Goal: Information Seeking & Learning: Learn about a topic

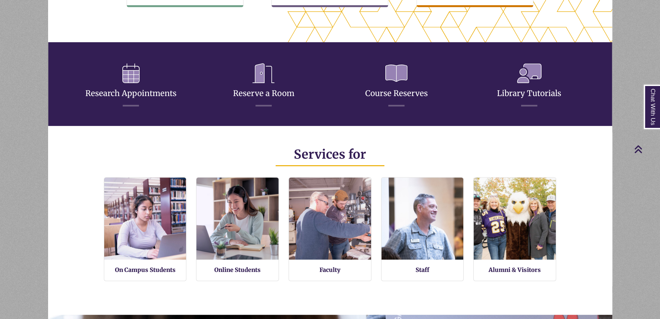
scroll to position [92, 0]
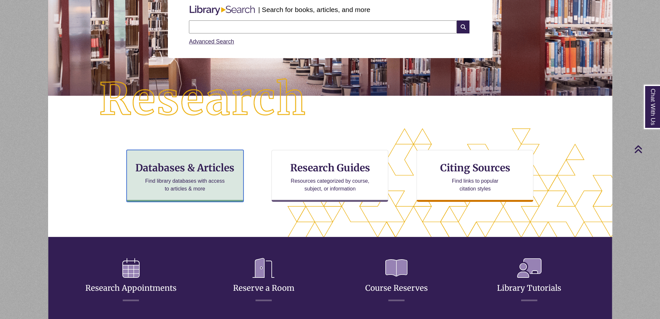
click at [189, 196] on div "Databases & Articles Find library databases with access to articles & more" at bounding box center [185, 176] width 117 height 52
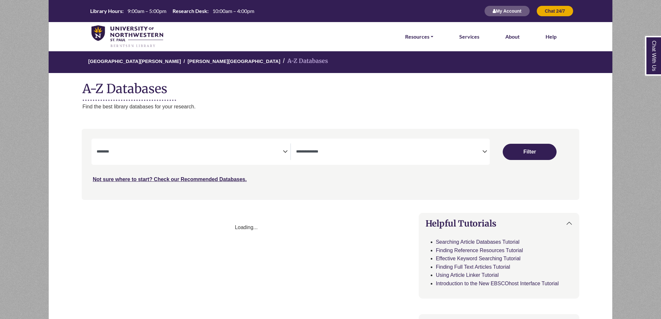
select select "Database Subject Filter"
select select "Database Types Filter"
select select "Database Subject Filter"
select select "Database Types Filter"
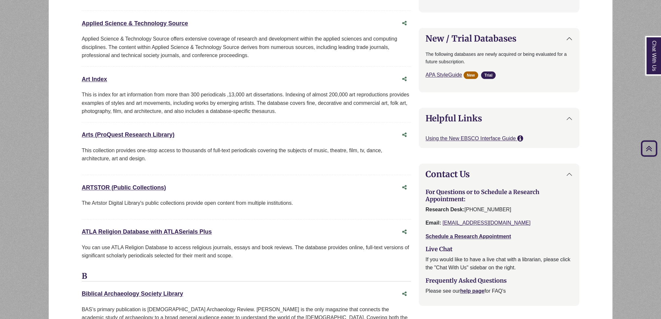
scroll to position [616, 0]
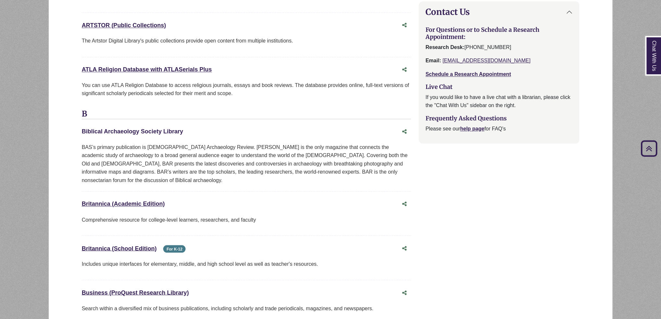
drag, startPoint x: 166, startPoint y: 125, endPoint x: 164, endPoint y: 132, distance: 7.5
click at [164, 132] on div "Biblical Archaeology Society Library This link opens in a new window" at bounding box center [246, 132] width 329 height 12
click at [164, 132] on link "Biblical Archaeology Society Library This link opens in a new window" at bounding box center [132, 131] width 101 height 6
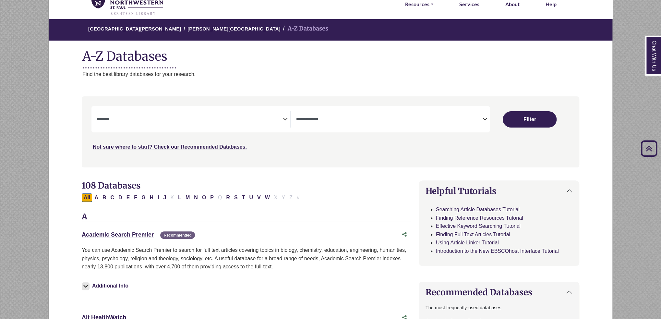
scroll to position [0, 0]
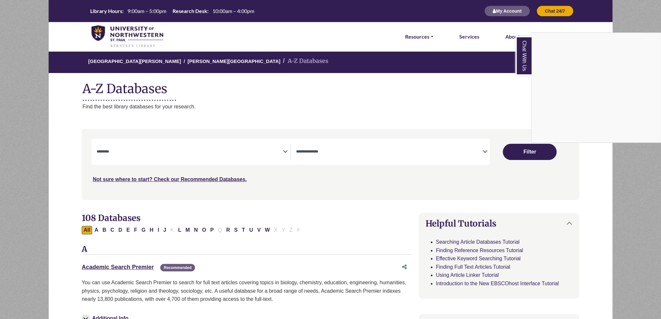
click at [317, 170] on div "Chat With Us" at bounding box center [330, 159] width 661 height 319
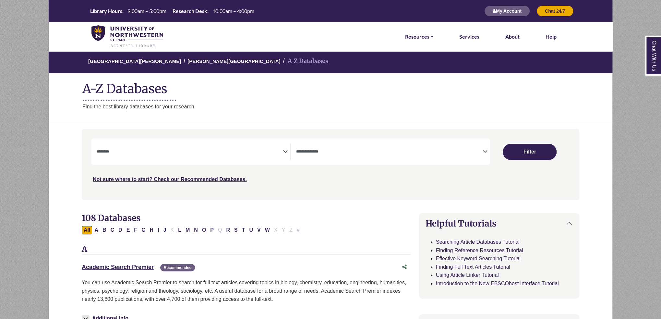
click at [127, 33] on img at bounding box center [128, 36] width 72 height 23
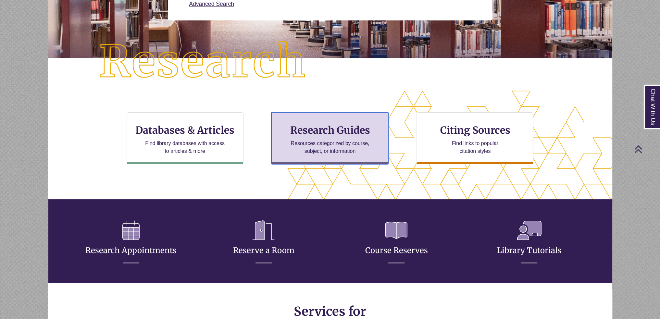
click at [286, 115] on div "Research Guides Resources categorized by course, subject, or information" at bounding box center [329, 138] width 117 height 52
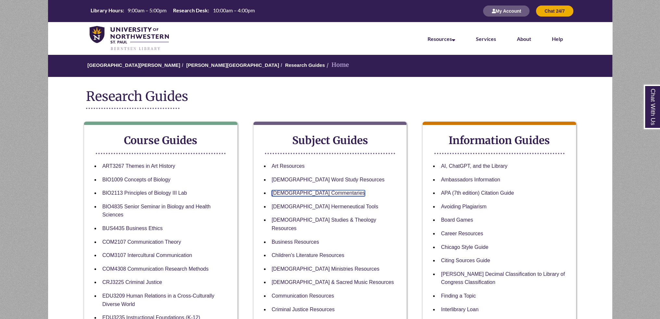
click at [286, 191] on link "Biblical Commentaries" at bounding box center [318, 193] width 93 height 6
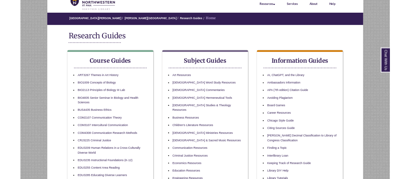
scroll to position [65, 0]
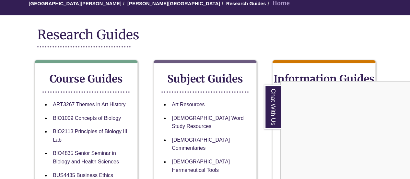
click at [309, 51] on div "Chat With Us" at bounding box center [205, 89] width 410 height 179
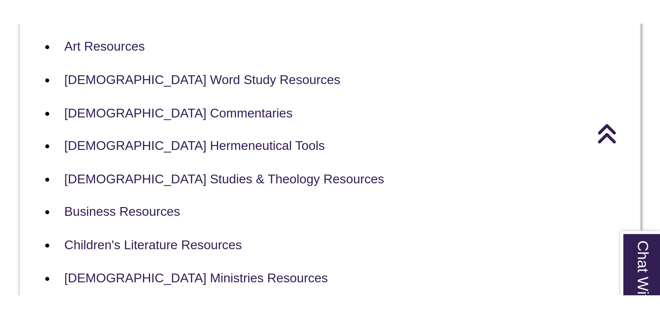
scroll to position [660, 0]
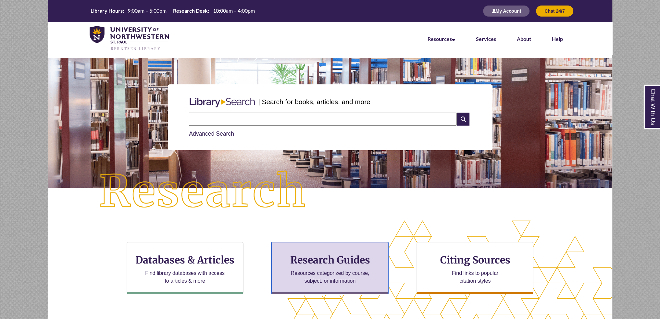
click at [315, 258] on h3 "Research Guides" at bounding box center [330, 260] width 106 height 12
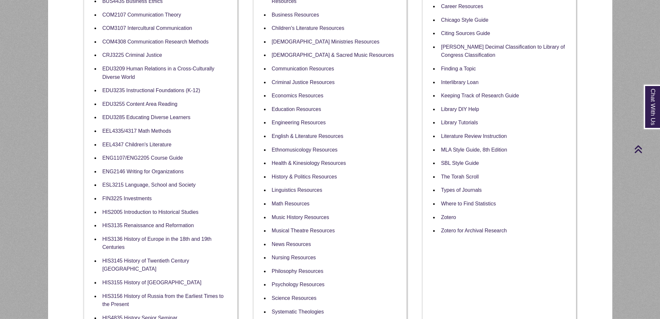
scroll to position [260, 0]
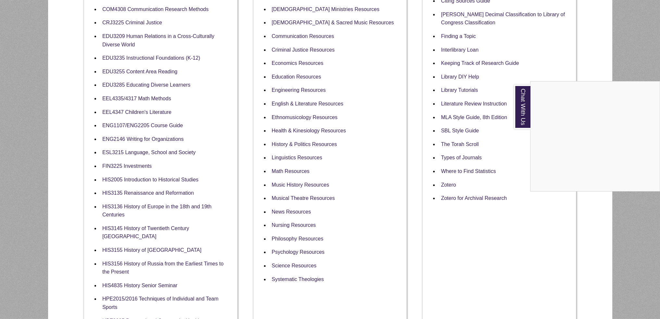
click at [304, 136] on div "Chat With Us" at bounding box center [330, 159] width 660 height 319
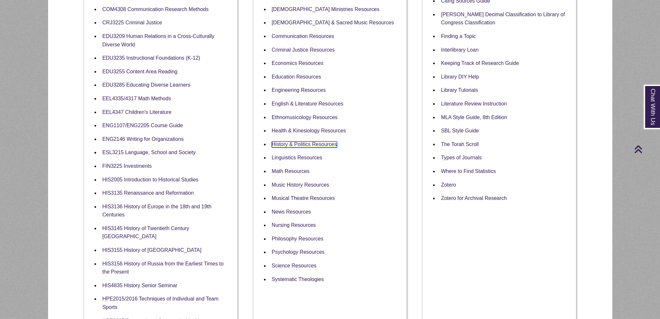
click at [304, 141] on link "History & Politics Resources" at bounding box center [304, 144] width 65 height 6
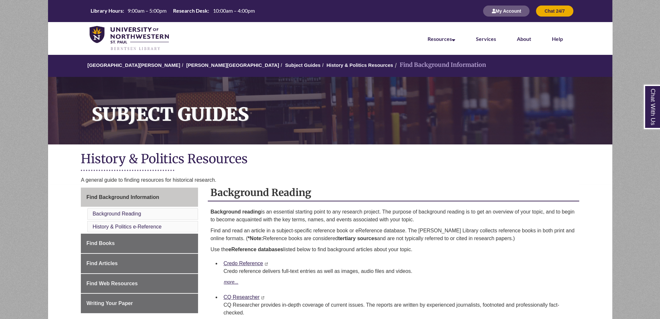
scroll to position [97, 0]
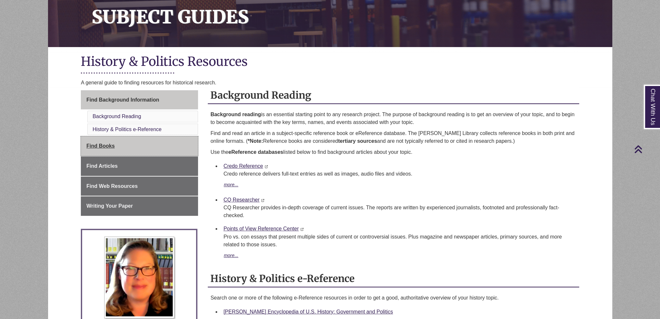
click at [124, 150] on link "Find Books" at bounding box center [139, 145] width 117 height 19
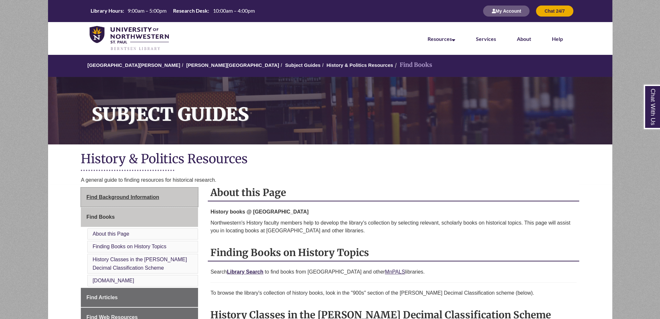
click at [140, 205] on link "Find Background Information" at bounding box center [139, 197] width 117 height 19
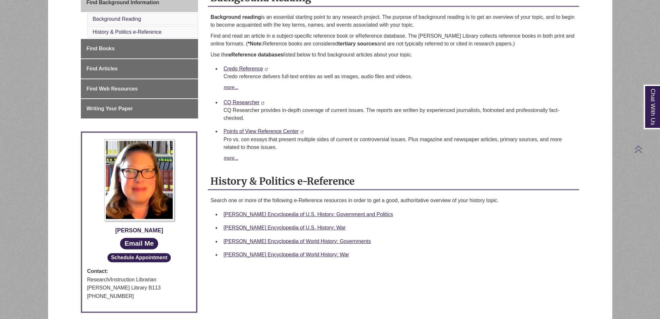
scroll to position [408, 0]
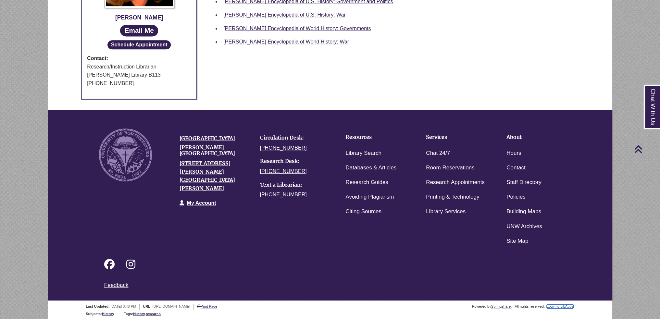
click at [555, 305] on link "Login to LibApps" at bounding box center [559, 306] width 27 height 4
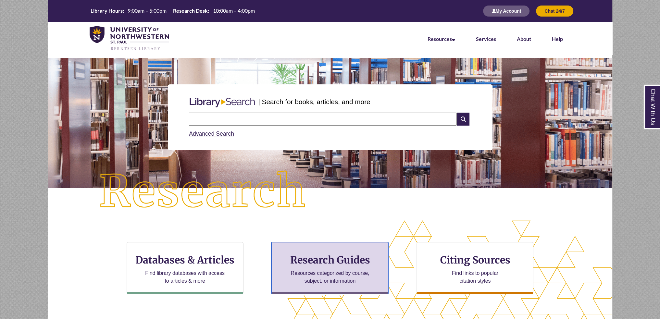
click at [350, 266] on div "Research Guides Resources categorized by course, subject, or information" at bounding box center [329, 268] width 117 height 52
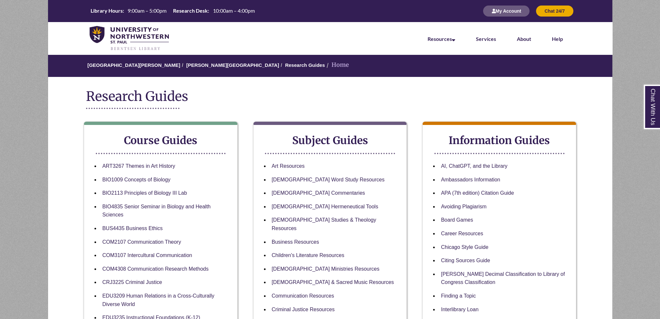
scroll to position [357, 0]
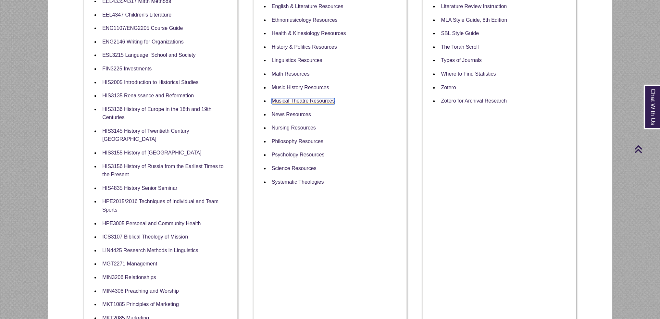
click at [326, 98] on link "Musical Theatre Resources" at bounding box center [303, 101] width 63 height 6
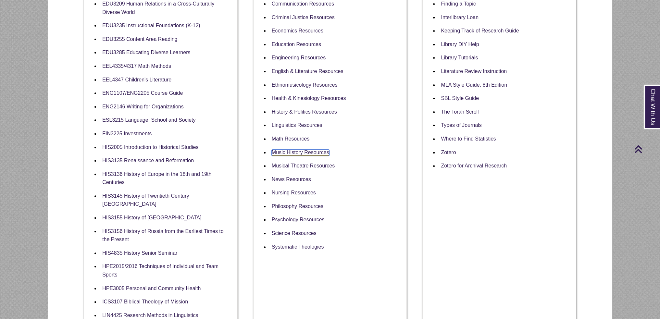
click at [300, 150] on link "Music History Resources" at bounding box center [300, 153] width 57 height 6
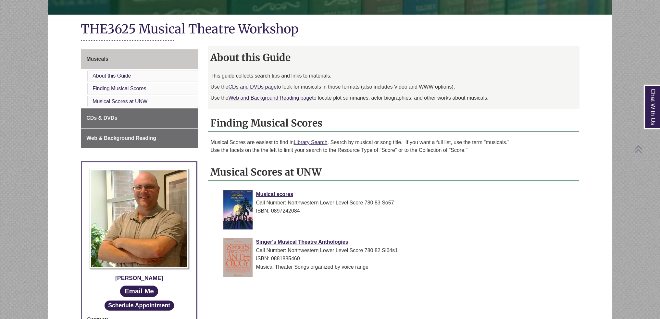
scroll to position [162, 0]
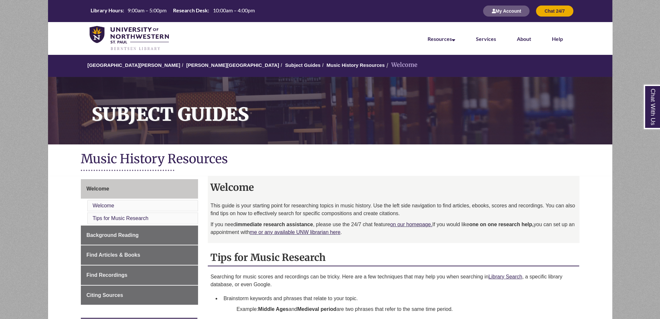
scroll to position [97, 0]
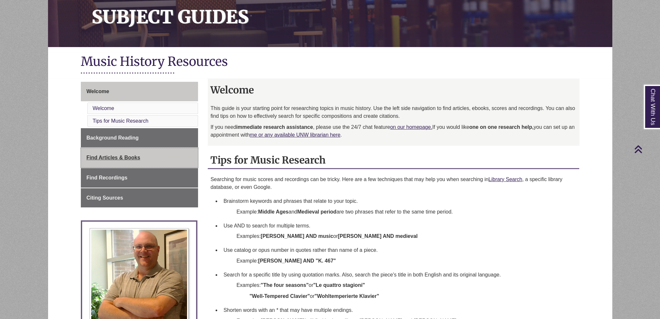
click at [129, 157] on span "Find Articles & Books" at bounding box center [113, 158] width 54 height 6
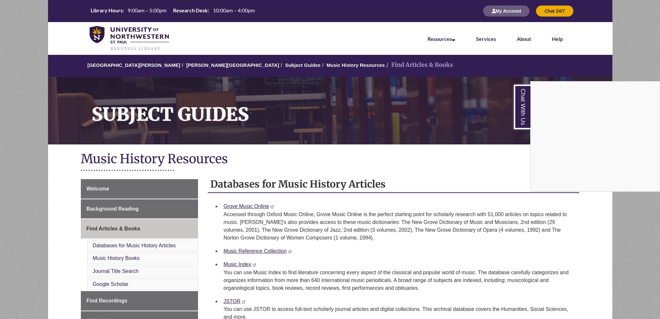
click at [237, 66] on div "Chat With Us" at bounding box center [330, 159] width 660 height 319
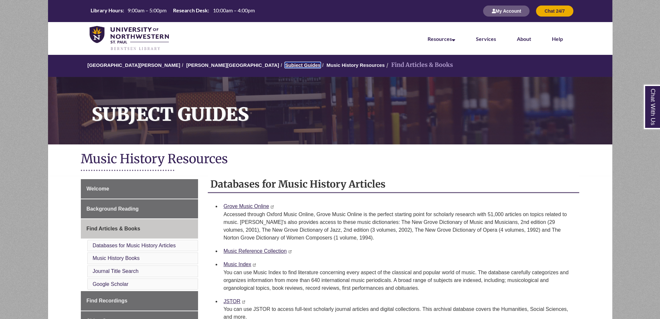
click at [285, 66] on link "Subject Guides" at bounding box center [302, 65] width 35 height 6
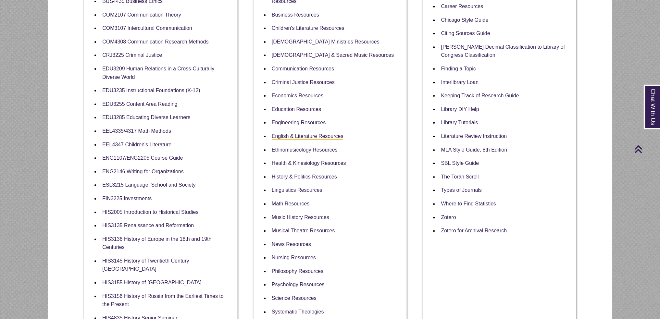
scroll to position [195, 0]
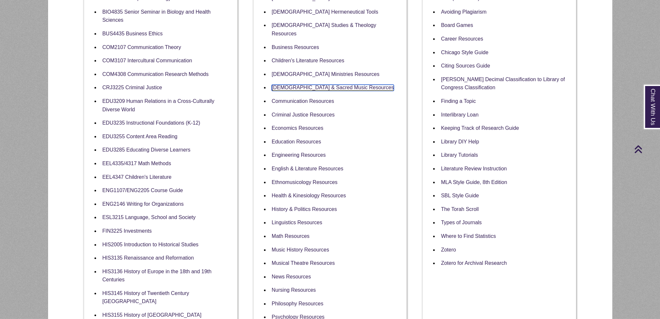
click at [337, 85] on link "Church & Sacred Music Resources" at bounding box center [333, 88] width 122 height 6
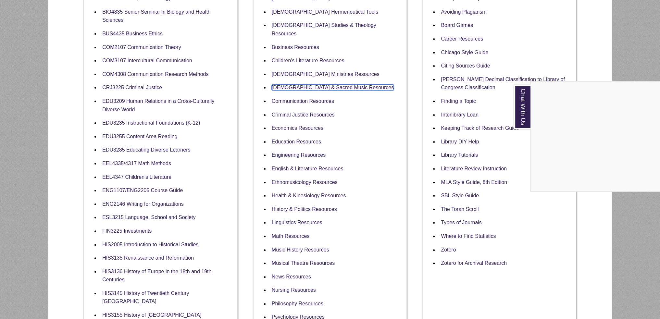
scroll to position [130, 0]
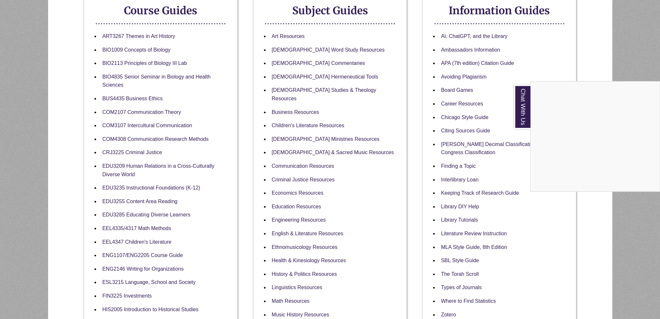
click at [319, 89] on div "Chat With Us" at bounding box center [330, 159] width 660 height 319
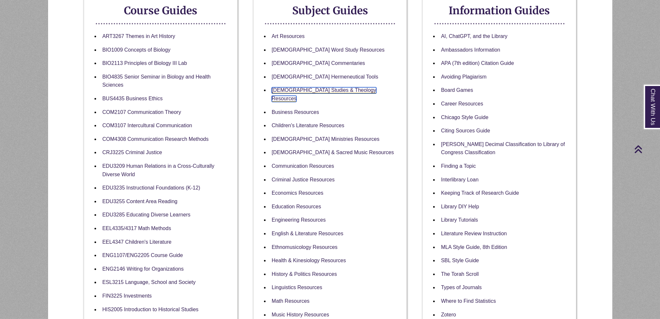
click at [319, 89] on link "Biblical Studies & Theology Resources" at bounding box center [324, 94] width 104 height 15
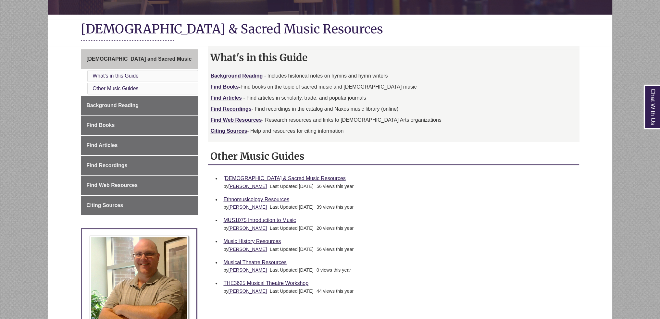
scroll to position [162, 0]
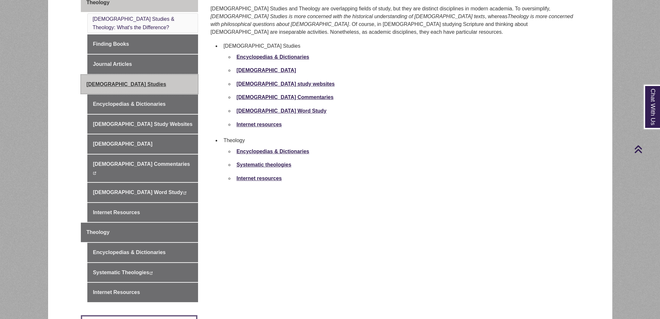
scroll to position [162, 0]
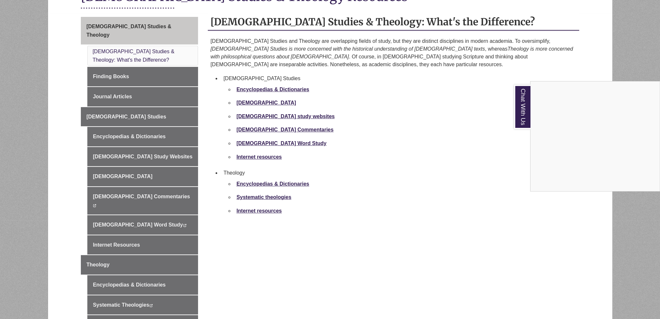
click at [266, 151] on div "Chat With Us" at bounding box center [330, 159] width 660 height 319
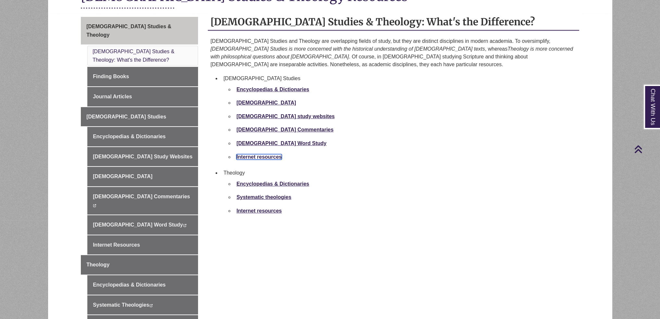
click at [266, 154] on strong "Internet resources" at bounding box center [258, 157] width 45 height 6
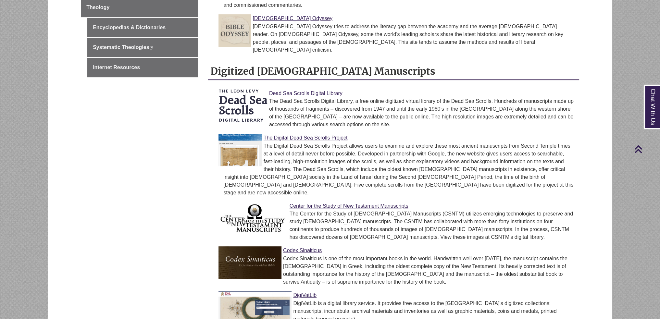
scroll to position [487, 0]
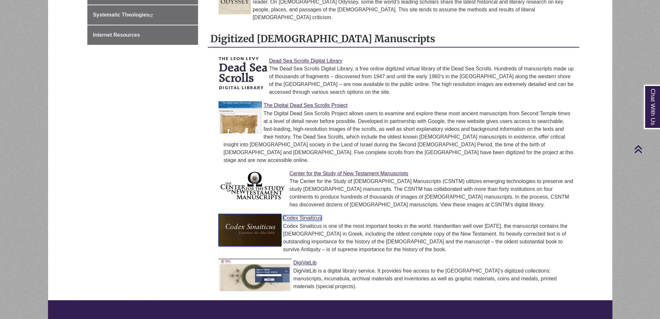
click at [305, 215] on link "Codex Sinaiticus" at bounding box center [302, 218] width 39 height 6
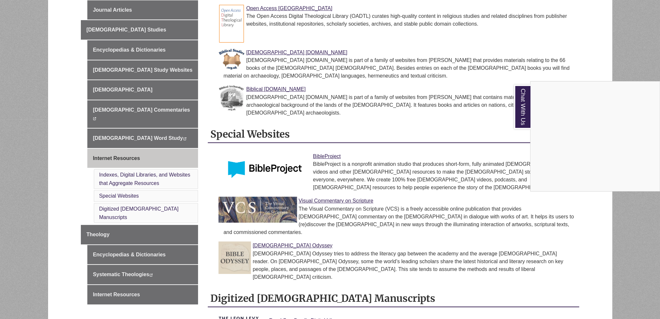
scroll to position [130, 0]
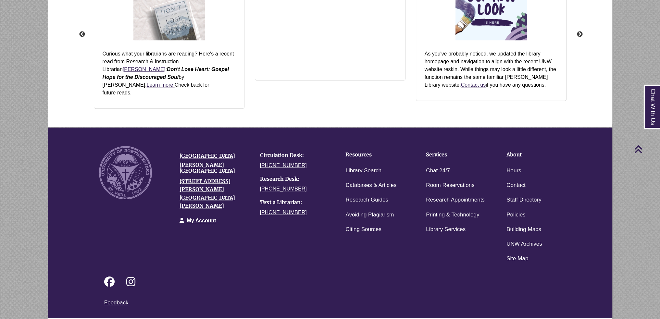
click at [576, 319] on link "Login to LibApps" at bounding box center [564, 322] width 27 height 4
